Goal: Transaction & Acquisition: Subscribe to service/newsletter

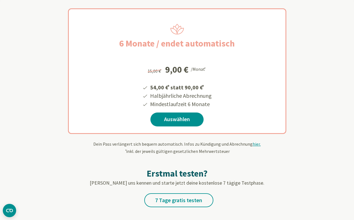
scroll to position [103, 0]
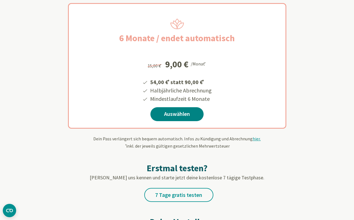
click at [180, 113] on link "Auswählen" at bounding box center [176, 114] width 53 height 14
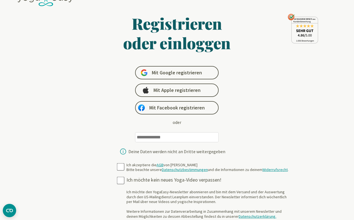
scroll to position [17, 0]
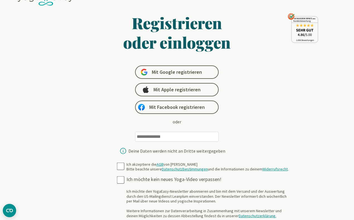
click at [192, 137] on input "email" at bounding box center [176, 137] width 83 height 10
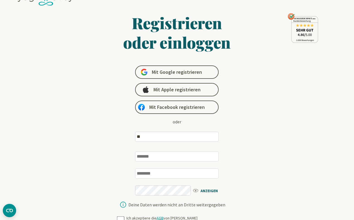
type input "*"
type input "**********"
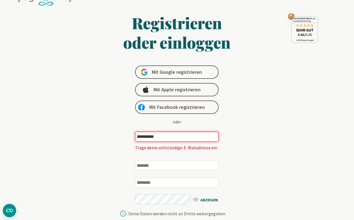
click at [204, 45] on h1 "Registrieren oder einloggen" at bounding box center [176, 32] width 215 height 39
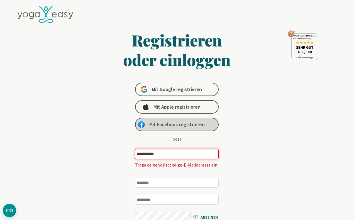
scroll to position [0, 0]
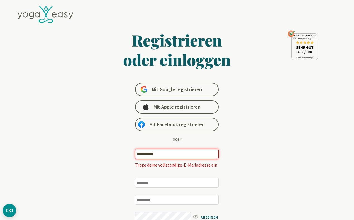
drag, startPoint x: 172, startPoint y: 153, endPoint x: 119, endPoint y: 153, distance: 52.9
click at [119, 153] on div "**********" at bounding box center [177, 160] width 118 height 155
click at [244, 192] on div "Registrieren oder einloggen Mit Google registrieren Mit Apple registrieren Mit …" at bounding box center [176, 133] width 215 height 207
click at [197, 137] on div "Mit Google registrieren Mit Apple registrieren Mit Facebook registrieren oder T…" at bounding box center [177, 160] width 118 height 155
click at [178, 46] on h1 "Registrieren oder einloggen" at bounding box center [176, 49] width 215 height 39
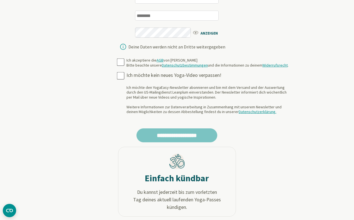
scroll to position [277, 0]
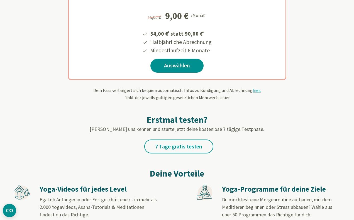
scroll to position [162, 0]
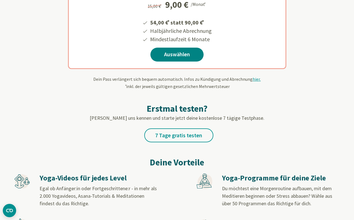
click at [174, 54] on link "Auswählen" at bounding box center [176, 55] width 53 height 14
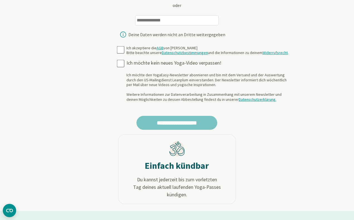
scroll to position [166, 0]
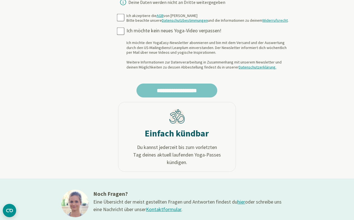
click at [183, 131] on h2 "Einfach kündbar" at bounding box center [177, 133] width 64 height 11
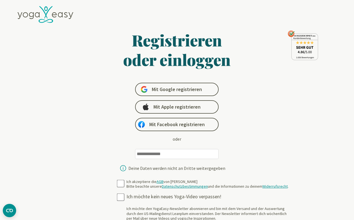
scroll to position [0, 0]
click at [184, 84] on link "Mit Google registrieren" at bounding box center [176, 89] width 83 height 13
